Goal: Task Accomplishment & Management: Complete application form

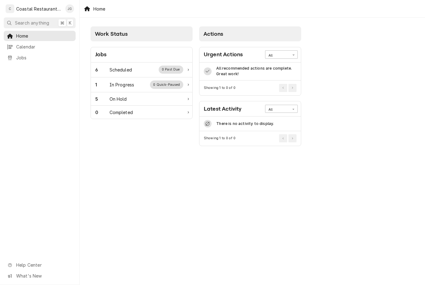
click at [132, 74] on div "6 Scheduled 0 Past Due" at bounding box center [141, 70] width 101 height 15
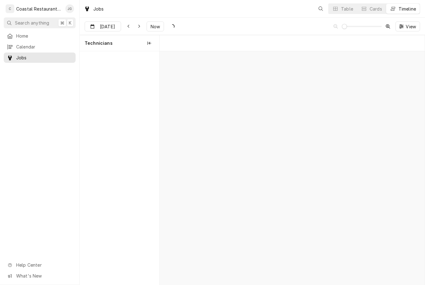
scroll to position [0, 5247]
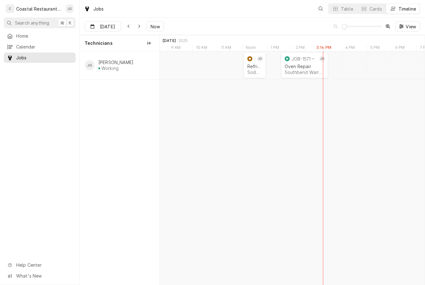
click at [302, 64] on div "Oven Repair" at bounding box center [304, 66] width 39 height 5
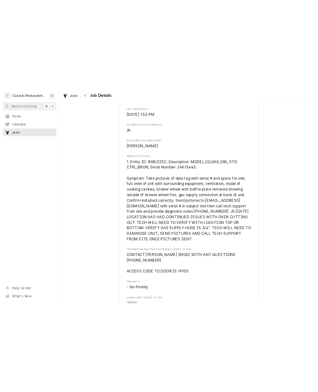
scroll to position [259, 0]
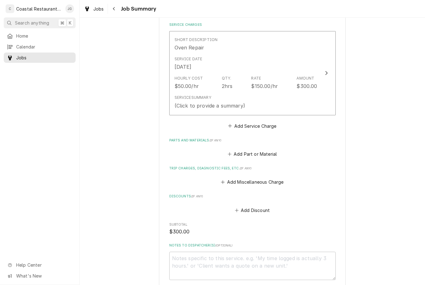
scroll to position [147, 0]
click at [225, 180] on button "Add Miscellaneous Charge" at bounding box center [252, 181] width 65 height 9
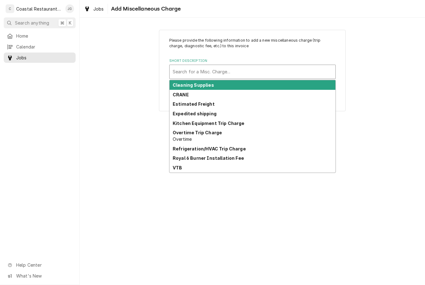
click at [237, 121] on strong "Kitchen Equipment Trip Charge" at bounding box center [209, 123] width 72 height 5
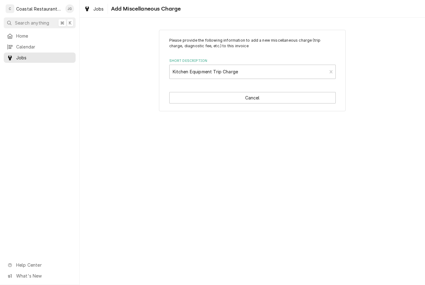
type textarea "x"
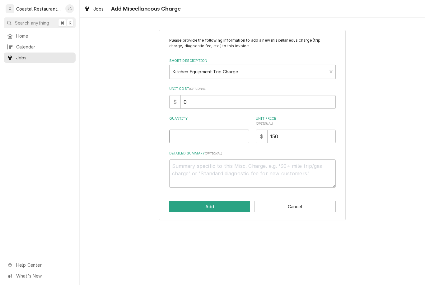
click at [205, 135] on input "Quantity" at bounding box center [209, 137] width 80 height 14
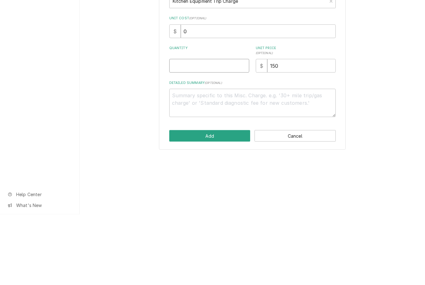
type input "1"
type textarea "x"
type input "1"
click at [377, 88] on div "Please provide the following information to add a new miscellaneous charge (tri…" at bounding box center [252, 125] width 345 height 202
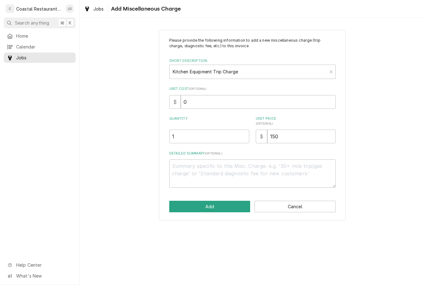
click at [218, 208] on button "Add" at bounding box center [209, 207] width 81 height 12
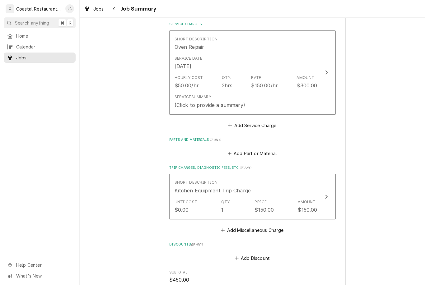
click at [251, 94] on div "Service Summary (Click to provide a summary)" at bounding box center [245, 101] width 143 height 19
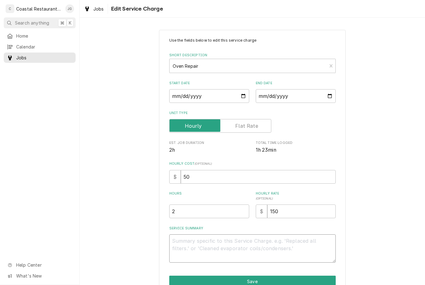
click at [209, 238] on textarea "Service Summary" at bounding box center [252, 248] width 166 height 28
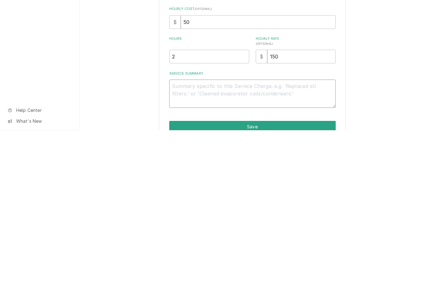
type textarea "x"
type textarea "Arr"
type textarea "x"
type textarea "Arriv"
type textarea "x"
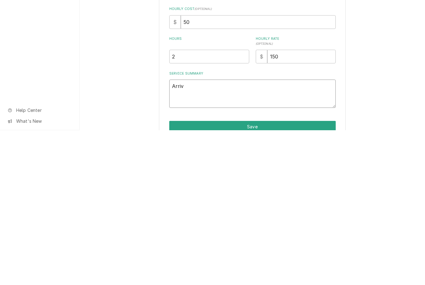
type textarea "Arrived"
type textarea "x"
type textarea "Arrived on"
type textarea "x"
type textarea "Arrived on site"
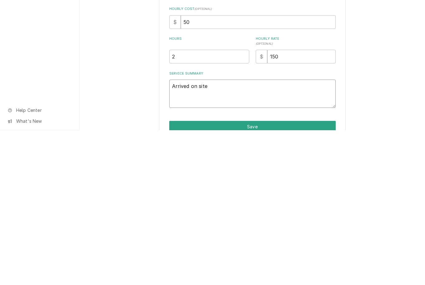
type textarea "x"
type textarea "Arrived on site contact"
type textarea "x"
type textarea "Arrived on site contacted"
type textarea "x"
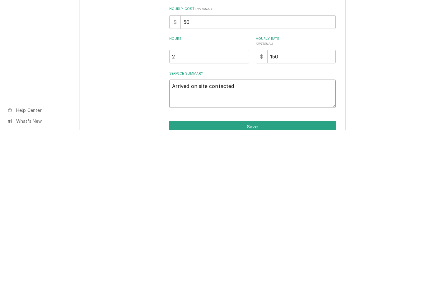
type textarea "Arrived on site contacted Andrew"
type textarea "x"
type textarea "Arrived on site contacted Andrew spoke to him"
type textarea "x"
type textarea "Arrived on site contacted Andrew spoke to him he in"
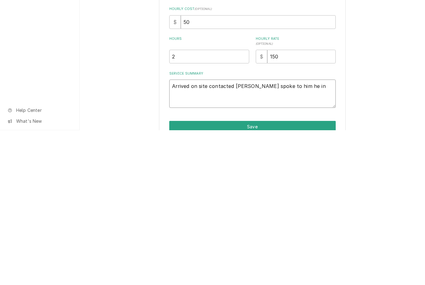
type textarea "x"
type textarea "Arrived on site contacted Andrew spoke to him he informed"
type textarea "x"
type textarea "Arrived on site contacted Andrew spoke to him. He informed me that."
type textarea "x"
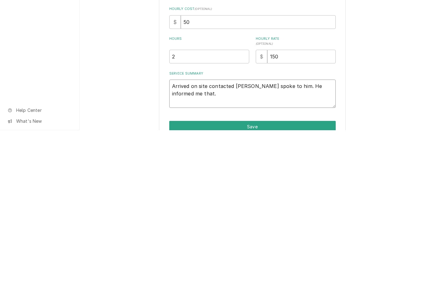
type textarea "Arrived on site contacted Andrew spoke to him. He informed me that bottom"
type textarea "x"
type textarea "Arrived on site contacted Andrew spoke to him. He informed me that bottom unit."
type textarea "x"
type textarea "Arrived on site contacted Andrew spoke to him. He informed me that bottom unit …"
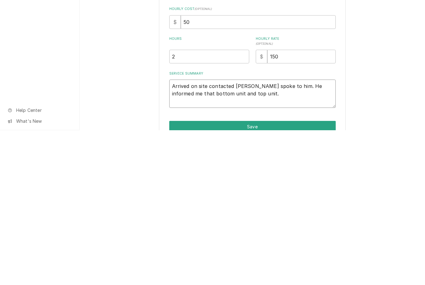
type textarea "x"
type textarea "Arrived on site contacted Andrew spoke to him. He informed me that bottom unit …"
type textarea "x"
type textarea "Arrived on site contacted Andrew spoke to him. He informed me that bottom unit …"
type textarea "x"
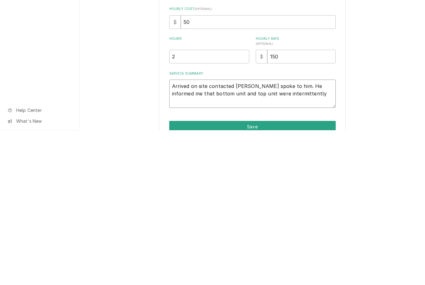
type textarea "Arrived on site contacted Andrew spoke to him. He informed me that bottom unit …"
type textarea "x"
type textarea "Arrived on site contacted Andrew spoke to him. He informed me that bottom unit …"
type textarea "x"
type textarea "Arrived on site contacted Andrew spoke to him. He informed me that bottom unit …"
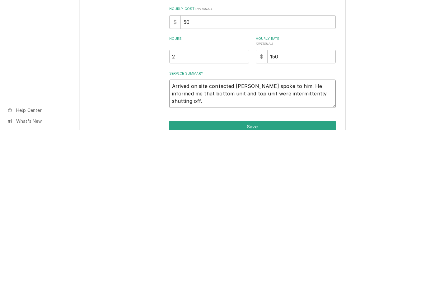
type textarea "x"
type textarea "Arrived on site contacted Andrew spoke to him. He informed me that bottom unit …"
type textarea "x"
type textarea "Arrived on site contacted Andrew spoke to him. He informed me that bottom unit …"
type textarea "x"
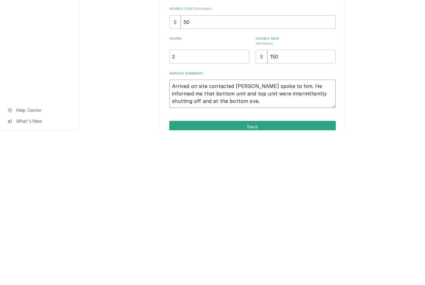
type textarea "Arrived on site contacted Andrew spoke to him. He informed me that bottom unit …"
type textarea "x"
type textarea "Arrived on site contacted Andrew spoke to him. He informed me that bottom unit …"
type textarea "x"
type textarea "Arrived on site contacted Andrew spoke to him. He informed me that bottom unit …"
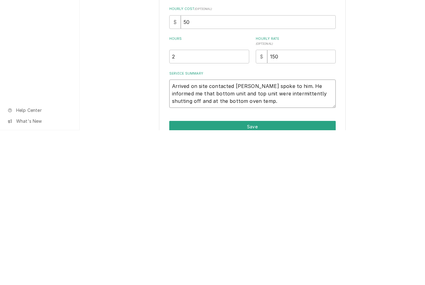
type textarea "x"
type textarea "Arrived on site contacted Andrew spoke to him. He informed me that bottom unit …"
type textarea "x"
type textarea "Arrived on site contacted Andrew spoke to him. He informed me that bottom unit …"
type textarea "x"
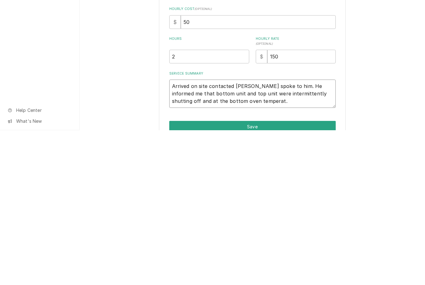
type textarea "Arrived on site contacted Andrew spoke to him. He informed me that bottom unit …"
type textarea "x"
type textarea "Arrived on site contacted Andrew spoke to him. He informed me that bottom unit …"
type textarea "x"
type textarea "Arrived on site contacted Andrew spoke to him. He informed me that bottom unit …"
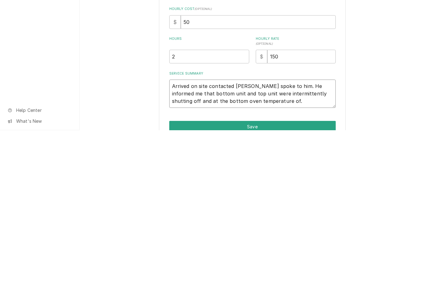
type textarea "x"
type textarea "Arrived on site contacted Andrew spoke to him. He informed me that bottom unit …"
type textarea "x"
type textarea "Arrived on site contacted Andrew spoke to him. He informed me that bottom unit …"
type textarea "x"
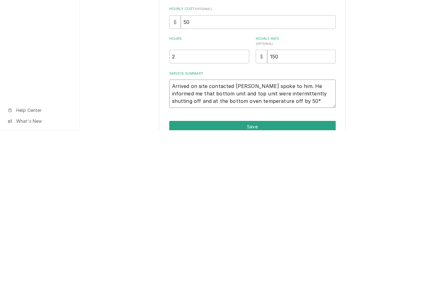
type textarea "Arrived on site contacted Andrew spoke to him. He informed me that bottom unit …"
type textarea "x"
type textarea "Arrived on site contacted Andrew spoke to him. He informed me that bottom unit …"
type textarea "x"
type textarea "Arrived on site contacted Andrew spoke to him. He informed me that bottom unit …"
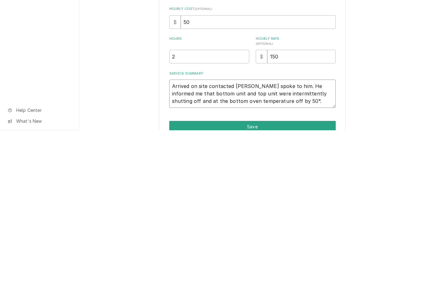
type textarea "x"
type textarea "Arrived on site contacted Andrew spoke to him. He informed me that bottom unit …"
type textarea "x"
type textarea "Arrived on site contacted Andrew spoke to him. He informed me that bottom unit …"
type textarea "x"
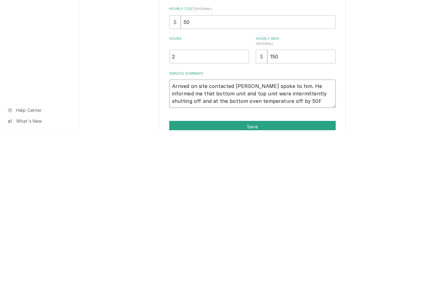
type textarea "Arrived on site contacted Andrew spoke to him. He informed me that bottom unit …"
type textarea "x"
type textarea "Arrived on site contacted Andrew spoke to him. He informed me that bottom unit …"
type textarea "x"
type textarea "Arrived on site contacted Andrew spoke to him. He informed me that bottom unit …"
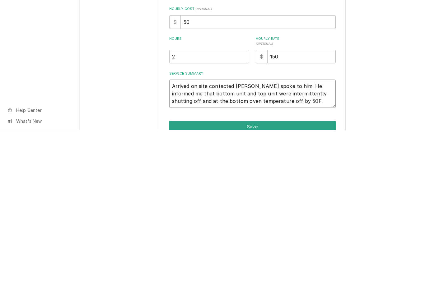
type textarea "x"
type textarea "Arrived on site contacted Andrew spoke to him. He informed me that bottom unit …"
type textarea "x"
type textarea "Arrived on site contacted Andrew spoke to him. He informed me that bottom unit …"
type textarea "x"
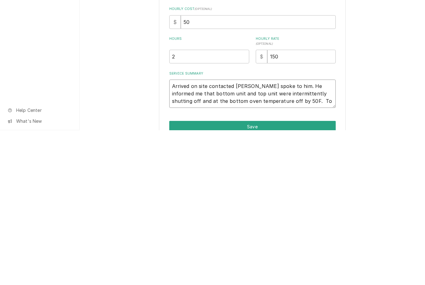
type textarea "Arrived on site contacted Andrew spoke to him. He informed me that bottom unit …"
type textarea "x"
type textarea "Arrived on site contacted Andrew spoke to him. He informed me that bottom unit …"
type textarea "x"
type textarea "Arrived on site contacted Andrew spoke to him. He informed me that bottom unit …"
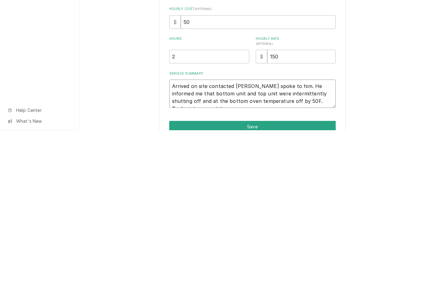
type textarea "x"
type textarea "Arrived on site contacted Andrew spoke to him. He informed me that bottom unit …"
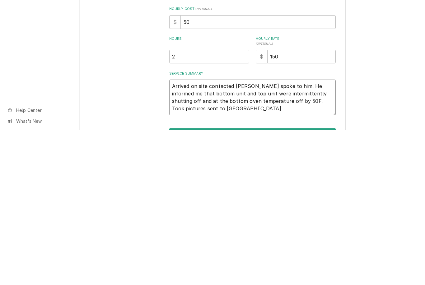
type textarea "x"
type textarea "Arrived on site contacted Andrew spoke to him. He informed me that bottom unit …"
type textarea "x"
type textarea "Arrived on site contacted Andrew spoke to him. He informed me that bottom unit …"
type textarea "x"
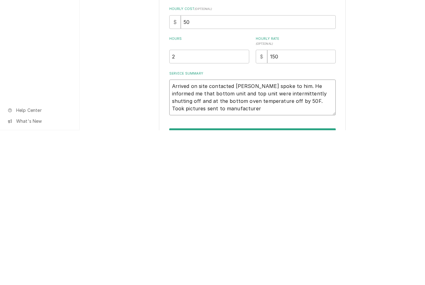
type textarea "Arrived on site contacted Andrew spoke to him. He informed me that bottom unit …"
type textarea "x"
type textarea "Arrived on site contacted Andrew spoke to him. He informed me that bottom unit …"
type textarea "x"
type textarea "Arrived on site contacted Andrew spoke to him. He informed me that bottom unit …"
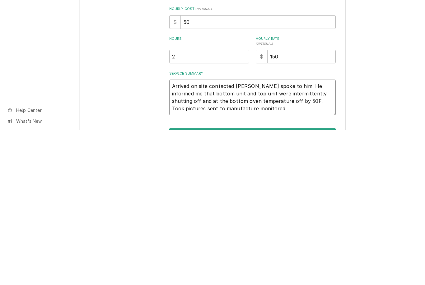
type textarea "x"
type textarea "Arrived on site contacted Andrew spoke to him. He informed me that bottom unit …"
type textarea "x"
type textarea "Arrived on site contacted Andrew spoke to him. He informed me that bottom unit …"
type textarea "x"
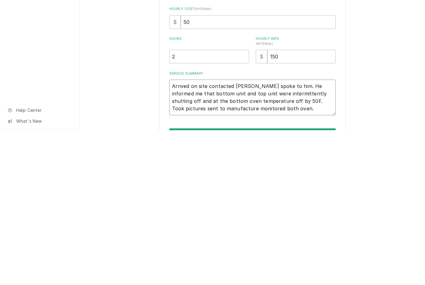
type textarea "Arrived on site contacted Andrew spoke to him. He informed me that bottom unit …"
type textarea "x"
type textarea "Arrived on site contacted Andrew spoke to him. He informed me that bottom unit …"
type textarea "x"
type textarea "Arrived on site contacted Andrew spoke to him. He informed me that bottom unit …"
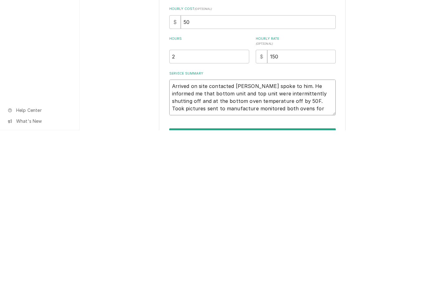
type textarea "x"
type textarea "Arrived on site contacted Andrew spoke to him. He informed me that bottom unit …"
type textarea "x"
type textarea "Arrived on site contacted Andrew spoke to him. He informed me that bottom unit …"
type textarea "x"
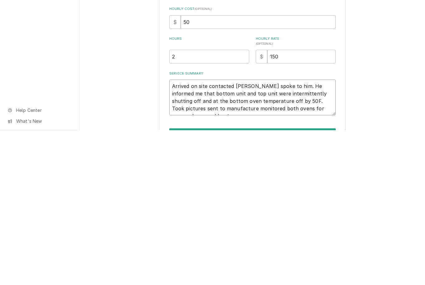
type textarea "Arrived on site contacted Andrew spoke to him. He informed me that bottom unit …"
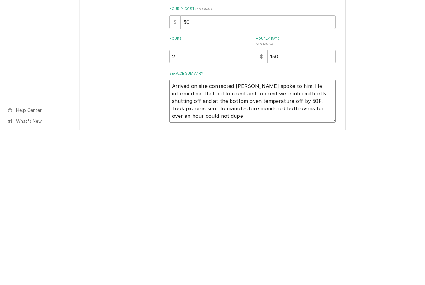
type textarea "x"
type textarea "Arrived on site contacted Andrew spoke to him. He informed me that bottom unit …"
type textarea "x"
type textarea "Arrived on site contacted Andrew spoke to him. He informed me that bottom unit …"
type textarea "x"
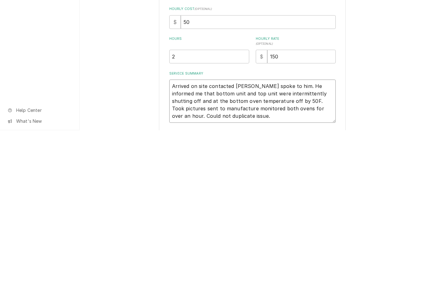
type textarea "Arrived on site contacted Andrew spoke to him. He informed me that bottom unit …"
type textarea "x"
type textarea "Arrived on site contacted Andrew spoke to him. He informed me that bottom unit …"
type textarea "x"
type textarea "Arrived on site contacted Andrew spoke to him. He informed me that bottom unit …"
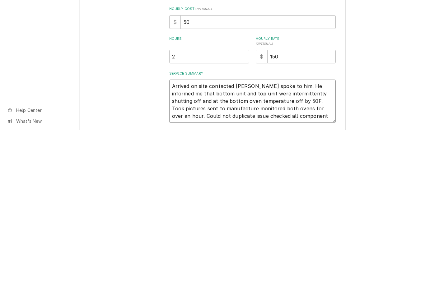
type textarea "x"
type textarea "Arrived on site contacted Andrew spoke to him. He informed me that bottom unit …"
type textarea "x"
type textarea "Arrived on site contacted Andrew spoke to him. He informed me that bottom unit …"
type textarea "x"
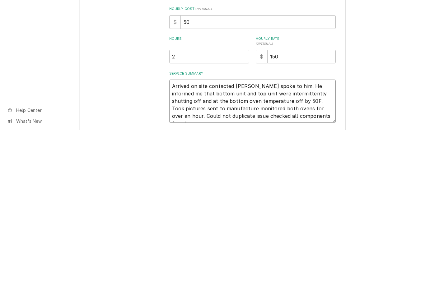
type textarea "Arrived on site contacted Andrew spoke to him. He informed me that bottom unit …"
type textarea "x"
type textarea "Arrived on site contacted Andrew spoke to him. He informed me that bottom unit …"
type textarea "x"
type textarea "Arrived on site contacted Andrew spoke to him. He informed me that bottom unit …"
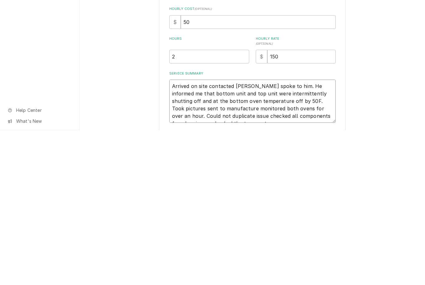
type textarea "x"
type textarea "Arrived on site contacted Andrew spoke to him. He informed me that bottom unit …"
type textarea "x"
type textarea "Arrived on site contacted Andrew spoke to him. He informed me that bottom unit …"
type textarea "x"
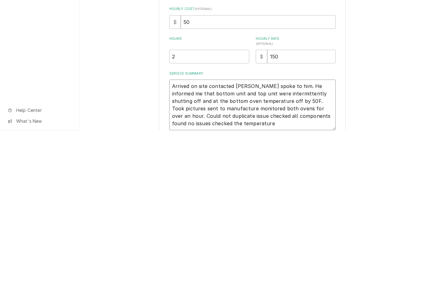
type textarea "Arrived on site contacted Andrew spoke to him. He informed me that bottom unit …"
type textarea "x"
type textarea "Arrived on site contacted Andrew spoke to him. He informed me that bottom unit …"
type textarea "x"
type textarea "Arrived on site contacted Andrew spoke to him. He informed me that bottom unit …"
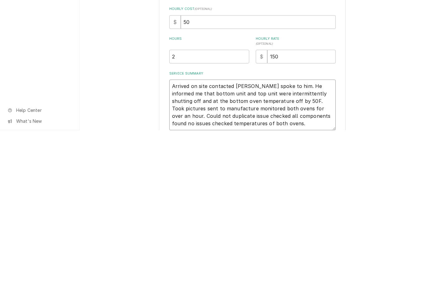
type textarea "x"
type textarea "Arrived on site contacted Andrew spoke to him. He informed me that bottom unit …"
type textarea "x"
type textarea "Arrived on site contacted Andrew spoke to him. He informed me that bottom unit …"
type textarea "x"
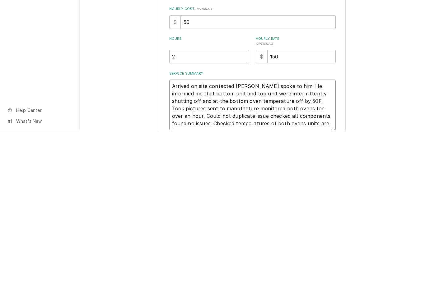
type textarea "Arrived on site contacted Andrew spoke to him. He informed me that bottom unit …"
type textarea "x"
type textarea "Arrived on site contacted Andrew spoke to him. He informed me that bottom unit …"
type textarea "x"
type textarea "Arrived on site contacted Andrew spoke to him. He informed me that bottom unit …"
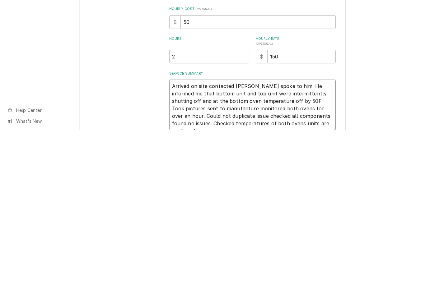
type textarea "x"
type textarea "Arrived on site contacted Andrew spoke to him. He informed me that bottom unit …"
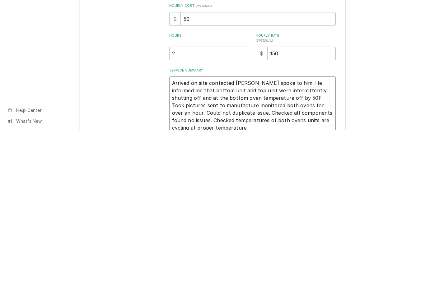
type textarea "x"
type textarea "Arrived on site contacted Andrew spoke to him. He informed me that bottom unit …"
type textarea "x"
type textarea "Arrived on site contacted Andrew spoke to him. He informed me that bottom unit …"
type textarea "x"
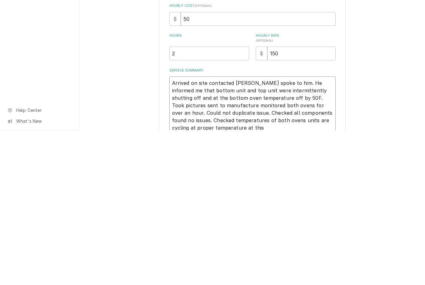
type textarea "Arrived on site contacted Andrew spoke to him. He informed me that bottom unit …"
type textarea "x"
type textarea "Arrived on site contacted Andrew spoke to him. He informed me that bottom unit …"
type textarea "x"
type textarea "Arrived on site contacted Andrew spoke to him. He informed me that bottom unit …"
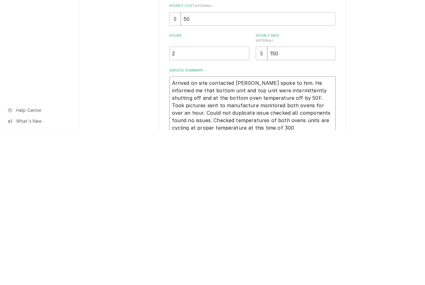
type textarea "x"
type textarea "Arrived on site contacted Andrew spoke to him. He informed me that bottom unit …"
type textarea "x"
type textarea "Arrived on site contacted Andrew spoke to him. He informed me that bottom unit …"
type textarea "x"
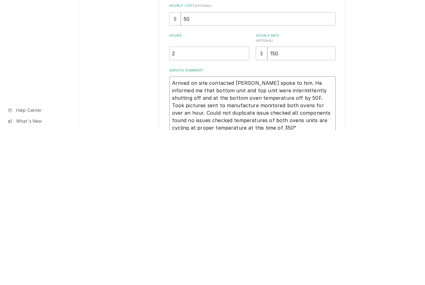
type textarea "Arrived on site contacted Andrew spoke to him. He informed me that bottom unit …"
type textarea "x"
type textarea "Arrived on site contacted Andrew spoke to him. He informed me that bottom unit …"
type textarea "x"
type textarea "Arrived on site contacted Andrew spoke to him. He informed me that bottom unit …"
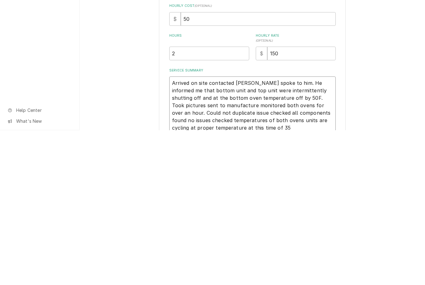
type textarea "x"
type textarea "Arrived on site contacted Andrew spoke to him. He informed me that bottom unit …"
type textarea "x"
type textarea "Arrived on site contacted Andrew spoke to him. He informed me that bottom unit …"
type textarea "x"
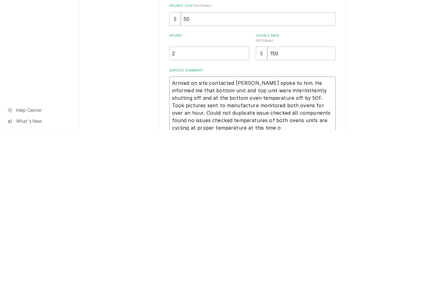
type textarea "Arrived on site contacted Andrew spoke to him. He informed me that bottom unit …"
type textarea "x"
type textarea "Arrived on site contacted Andrew spoke to him. He informed me that bottom unit …"
type textarea "x"
type textarea "Arrived on site contacted Andrew spoke to him. He informed me that bottom unit …"
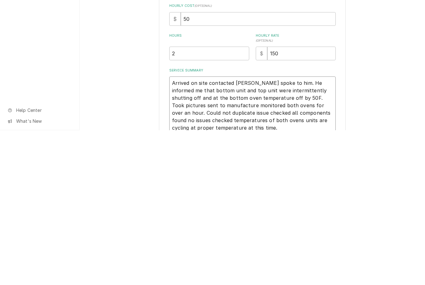
type textarea "x"
type textarea "Arrived on site contacted Andrew spoke to him. He informed me that bottom unit …"
type textarea "x"
type textarea "Arrived on site contacted Andrew spoke to him. He informed me that bottom unit …"
type textarea "x"
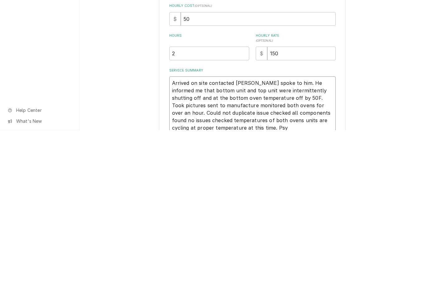
type textarea "Arrived on site contacted Andrew spoke to him. He informed me that bottom unit …"
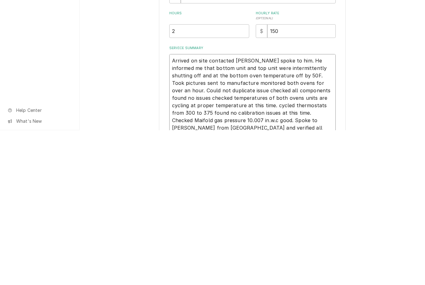
scroll to position [33, 0]
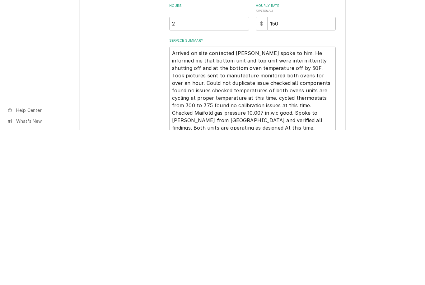
click at [372, 105] on div "Use the fields below to edit this service charge Short Description Oven Repair …" at bounding box center [252, 167] width 345 height 352
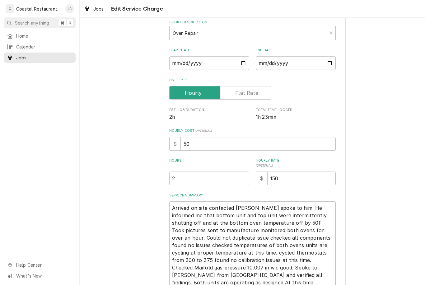
click at [375, 131] on div "Use the fields below to edit this service charge Short Description Oven Repair …" at bounding box center [252, 167] width 345 height 352
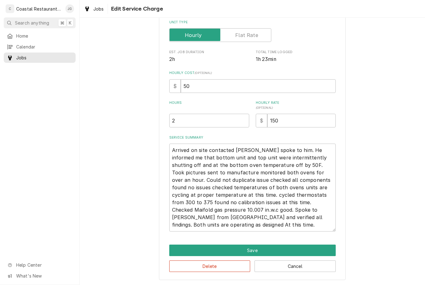
click at [262, 250] on button "Save" at bounding box center [252, 251] width 166 height 12
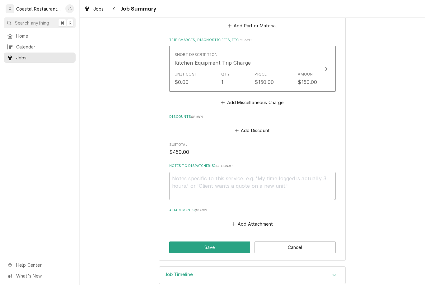
scroll to position [364, 0]
click at [235, 222] on icon "Attachments" at bounding box center [234, 224] width 4 height 4
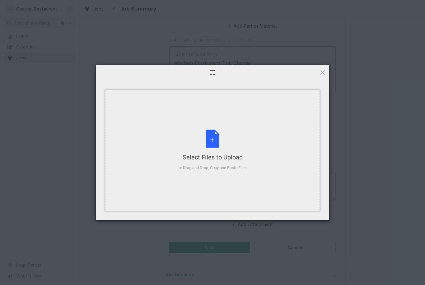
click at [267, 136] on div "Select Files to Upload or Drag and Drop, Copy and Paste Files" at bounding box center [212, 150] width 215 height 121
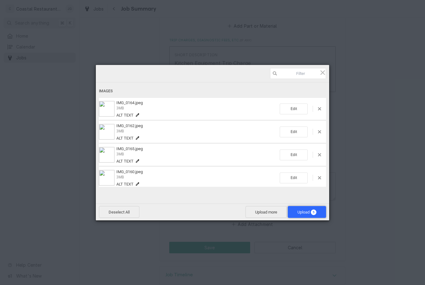
click at [307, 211] on span "Upload 5" at bounding box center [306, 212] width 19 height 5
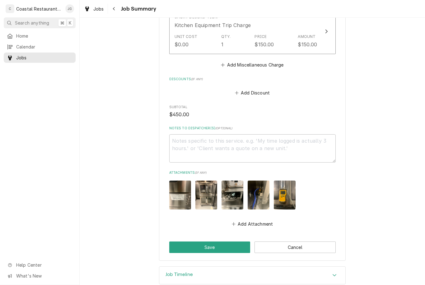
scroll to position [402, 0]
click at [227, 242] on button "Save" at bounding box center [209, 248] width 81 height 12
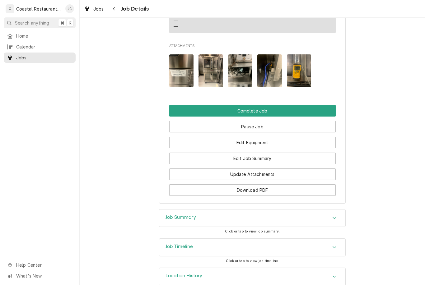
scroll to position [715, 0]
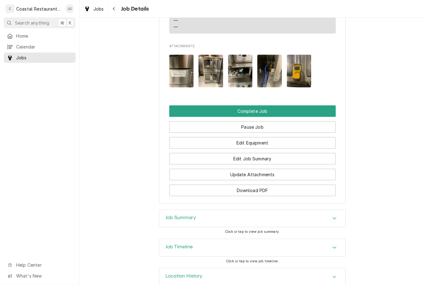
click at [272, 105] on button "Complete Job" at bounding box center [252, 111] width 166 height 12
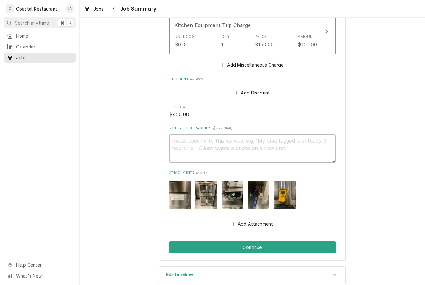
scroll to position [402, 0]
click at [267, 242] on button "Continue" at bounding box center [252, 248] width 166 height 12
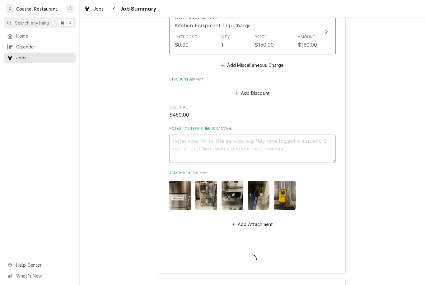
type textarea "x"
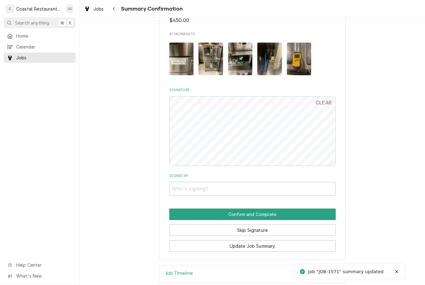
scroll to position [401, 0]
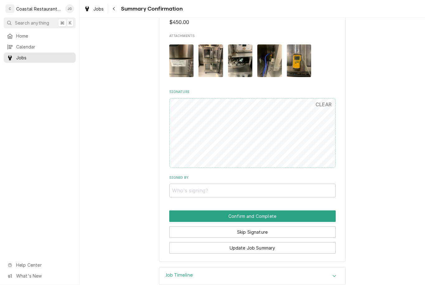
click at [259, 226] on button "Skip Signature" at bounding box center [252, 232] width 166 height 12
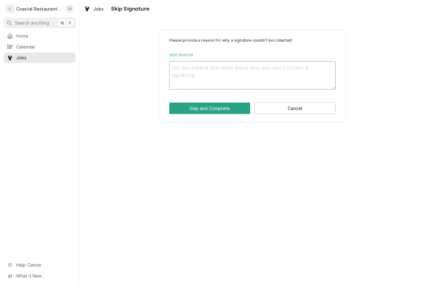
click at [202, 72] on textarea "Skip Reason" at bounding box center [252, 75] width 166 height 28
type textarea "x"
type textarea "No"
type textarea "x"
type textarea "No"
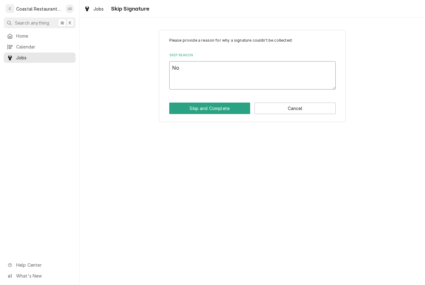
type textarea "x"
type textarea "No O"
type textarea "x"
type textarea "No On"
type textarea "x"
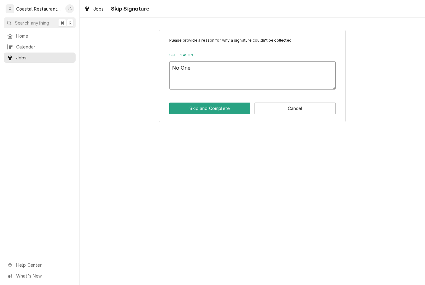
type textarea "No One"
type textarea "x"
type textarea "No One O"
type textarea "x"
type textarea "No One On"
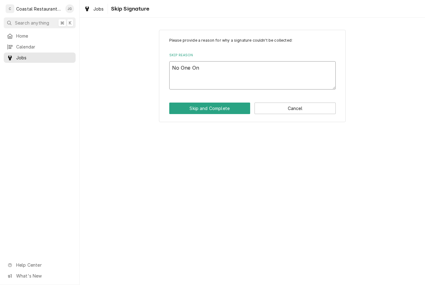
type textarea "x"
type textarea "No One Ons"
type textarea "x"
type textarea "No One Onsi"
type textarea "x"
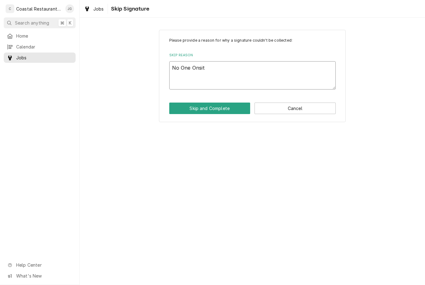
type textarea "No One Onsite"
type textarea "x"
type textarea "No One Onsite"
click at [217, 110] on button "Skip and Complete" at bounding box center [209, 109] width 81 height 12
type textarea "x"
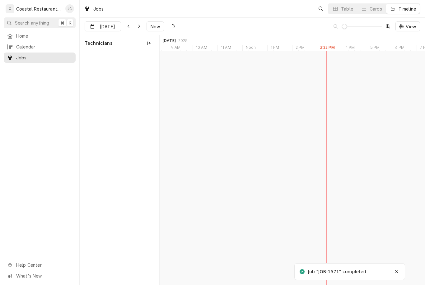
scroll to position [0, 5247]
